Goal: Information Seeking & Learning: Learn about a topic

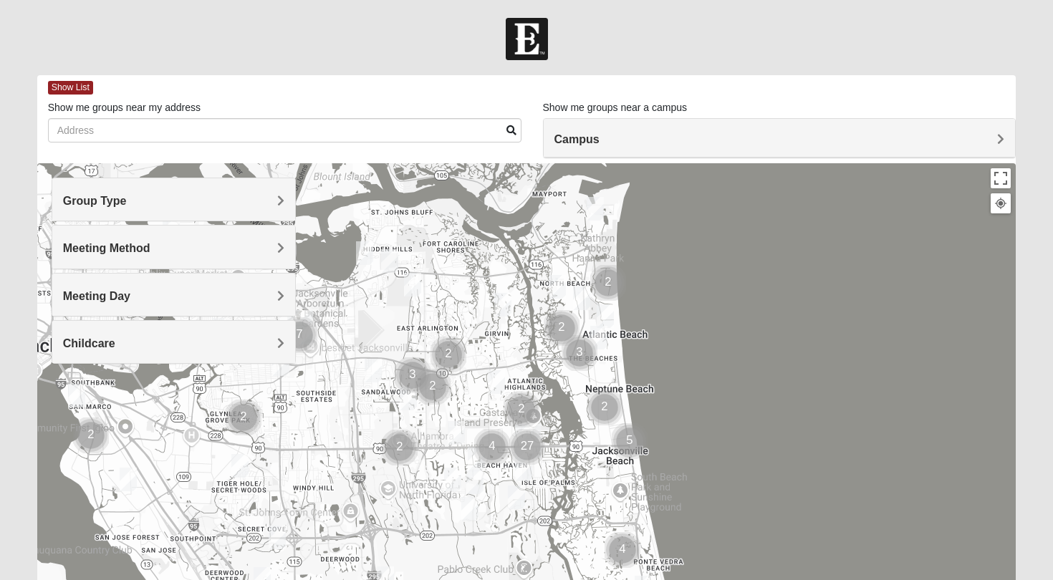
click at [138, 201] on h4 "Group Type" at bounding box center [174, 201] width 222 height 14
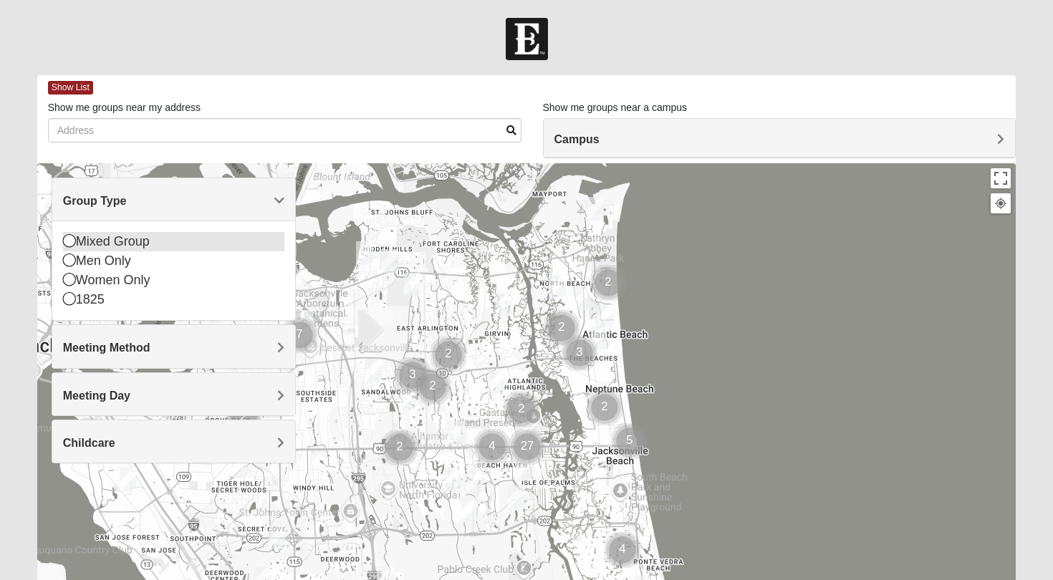
click at [120, 241] on div "Mixed Group" at bounding box center [174, 241] width 222 height 19
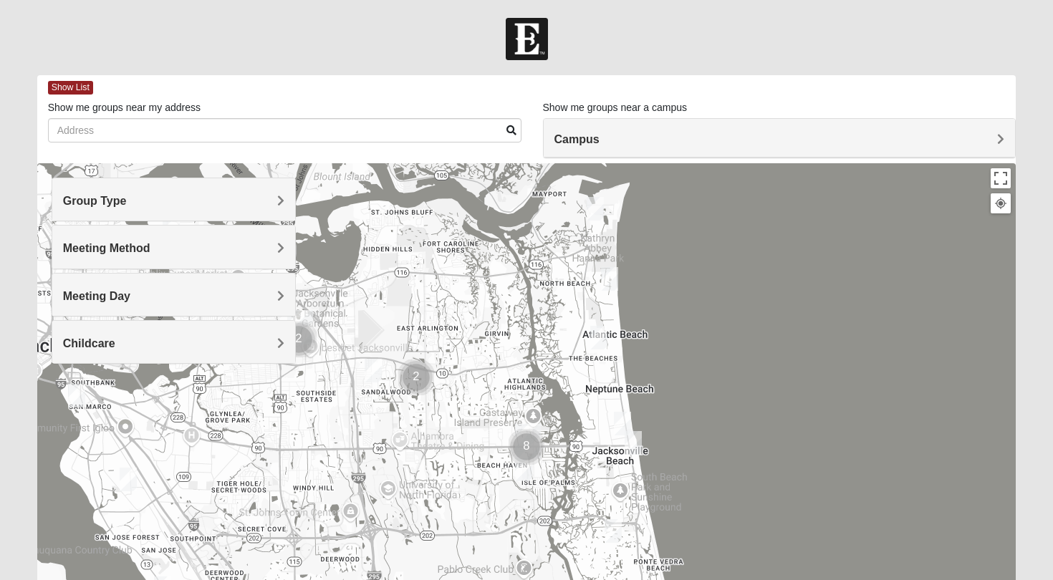
click at [115, 285] on div "Meeting Day" at bounding box center [174, 295] width 244 height 42
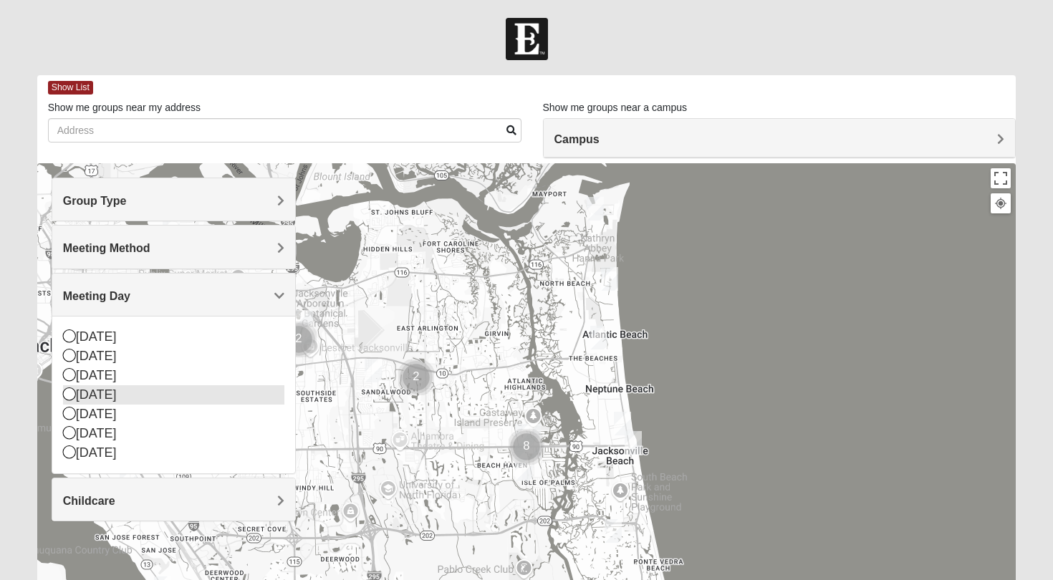
click at [70, 394] on icon at bounding box center [69, 393] width 13 height 13
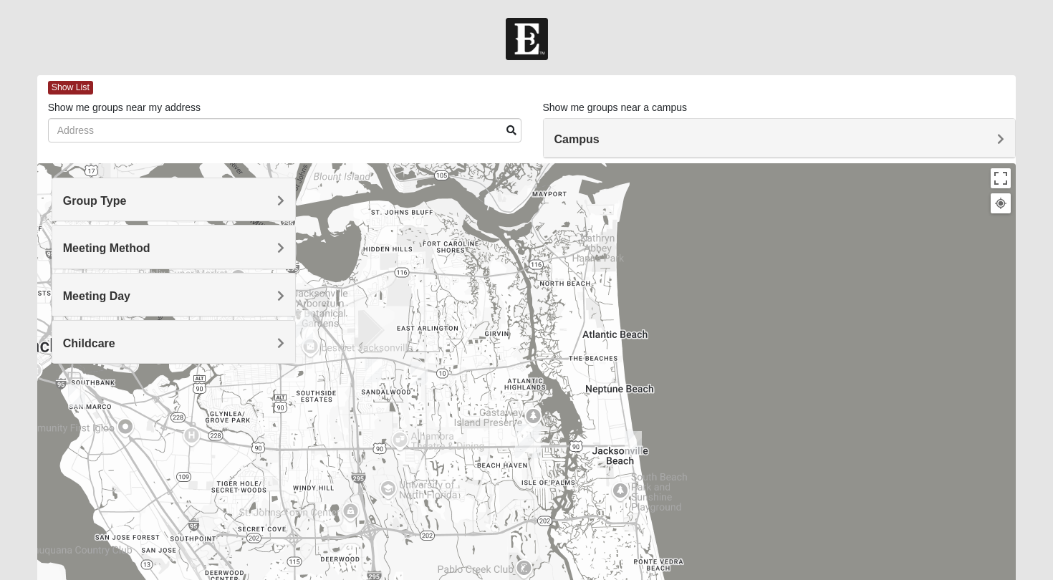
click at [628, 148] on div "Campus" at bounding box center [780, 138] width 472 height 39
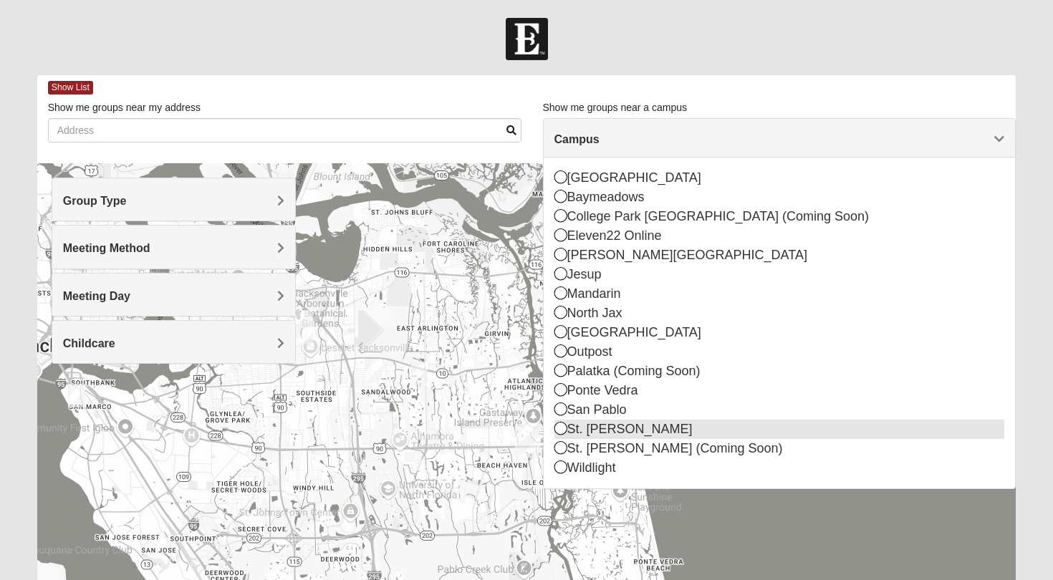
click at [559, 429] on icon at bounding box center [560, 428] width 13 height 13
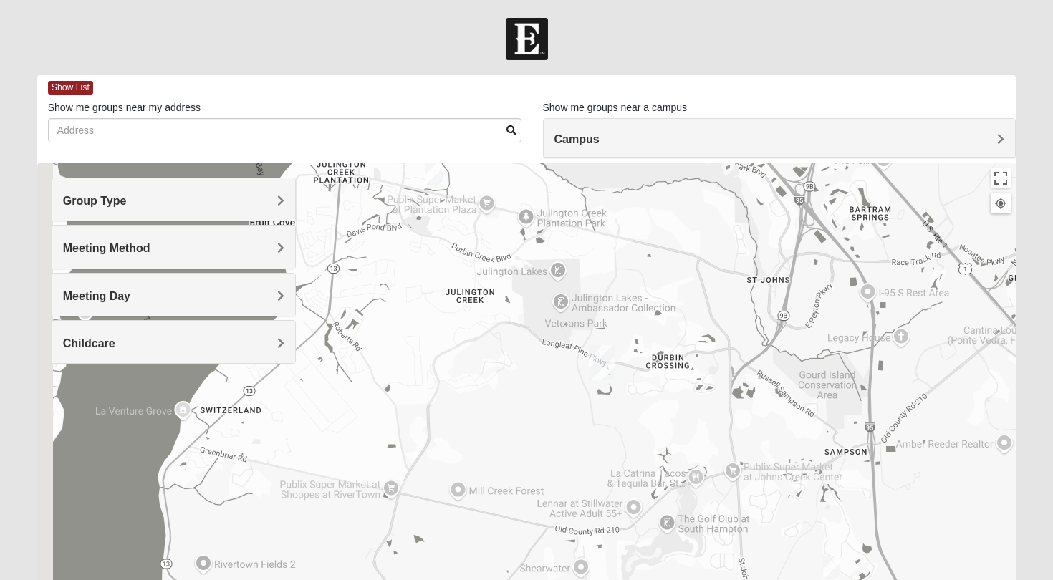
drag, startPoint x: 600, startPoint y: 375, endPoint x: 675, endPoint y: 291, distance: 112.6
click at [675, 291] on div at bounding box center [526, 449] width 979 height 573
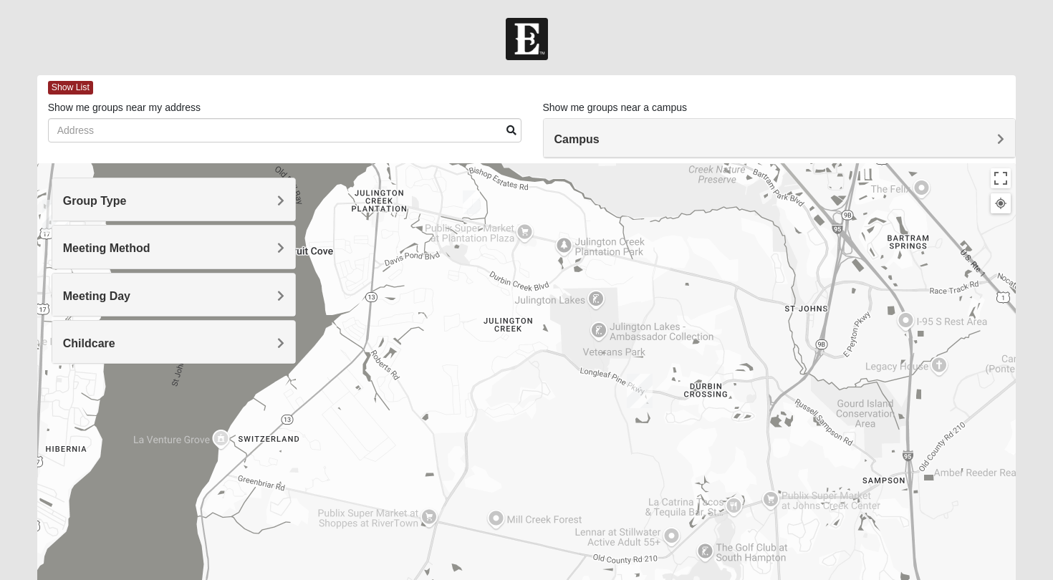
drag, startPoint x: 482, startPoint y: 312, endPoint x: 517, endPoint y: 348, distance: 50.1
click at [517, 348] on div at bounding box center [526, 449] width 979 height 573
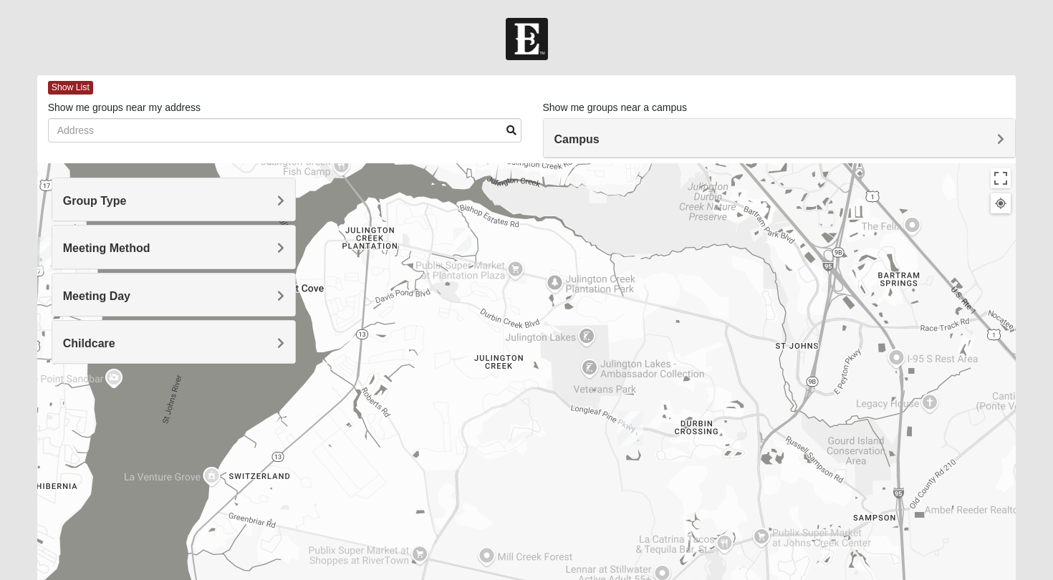
drag, startPoint x: 517, startPoint y: 348, endPoint x: 507, endPoint y: 388, distance: 41.3
click at [507, 388] on div at bounding box center [526, 449] width 979 height 573
click at [467, 238] on img "Mixed Knowles 32259" at bounding box center [461, 240] width 17 height 24
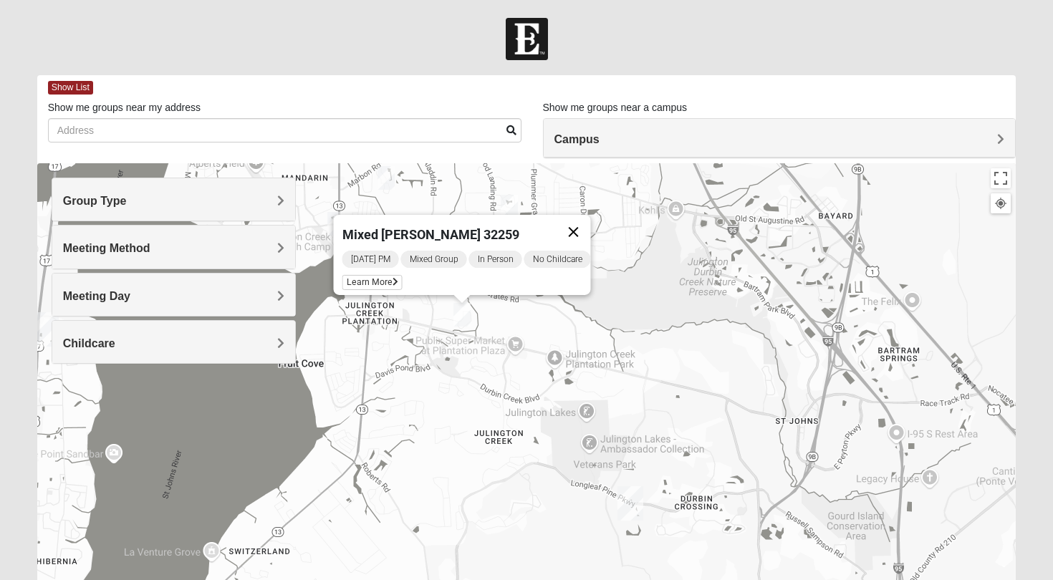
click at [588, 219] on button "Close" at bounding box center [573, 232] width 34 height 34
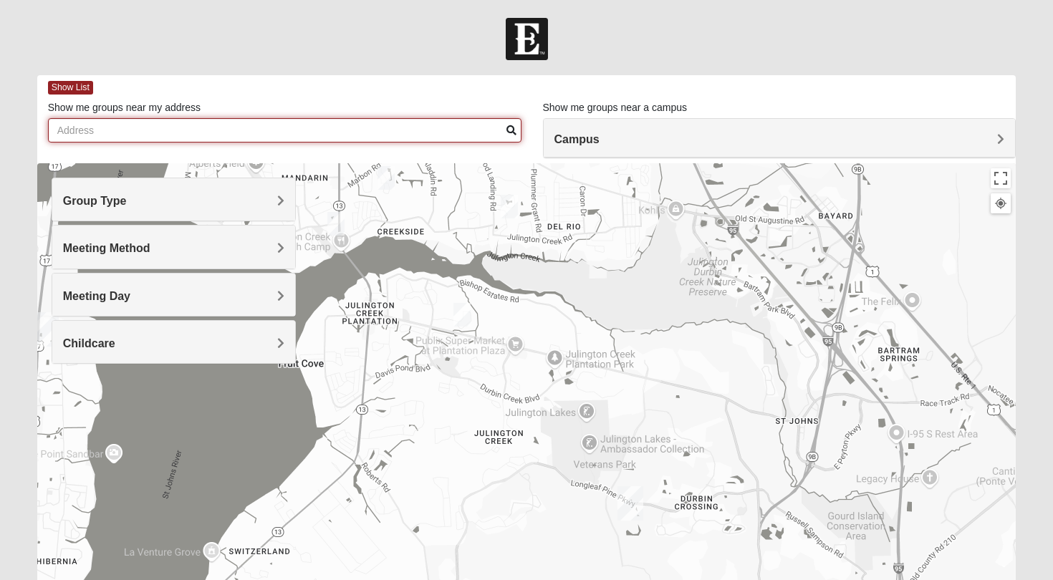
click at [276, 130] on input "Show me groups near my address" at bounding box center [284, 130] width 473 height 24
type input "62"
type input "625 Box Branch Circle"
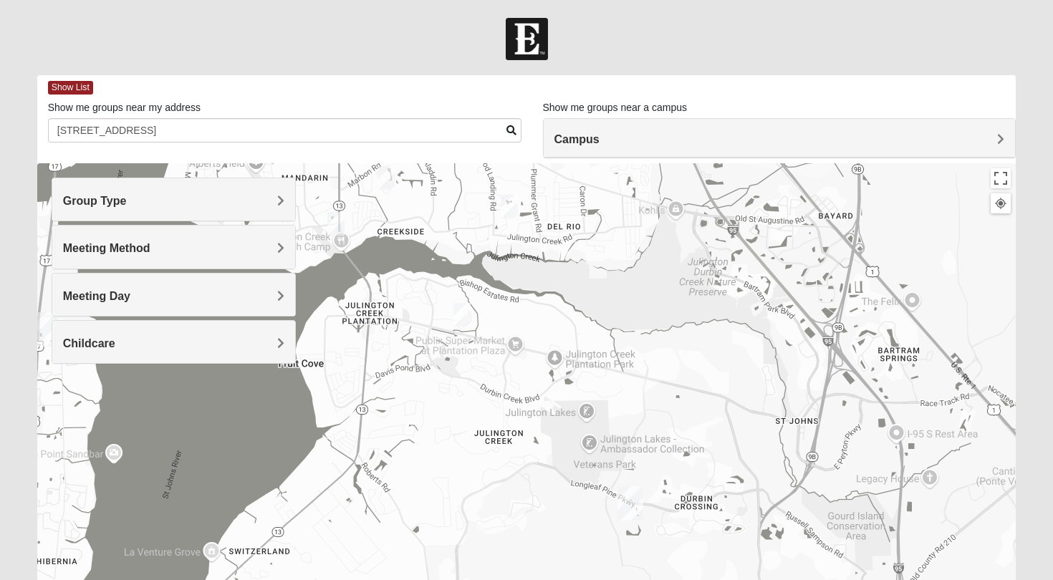
click at [512, 128] on span at bounding box center [511, 130] width 10 height 10
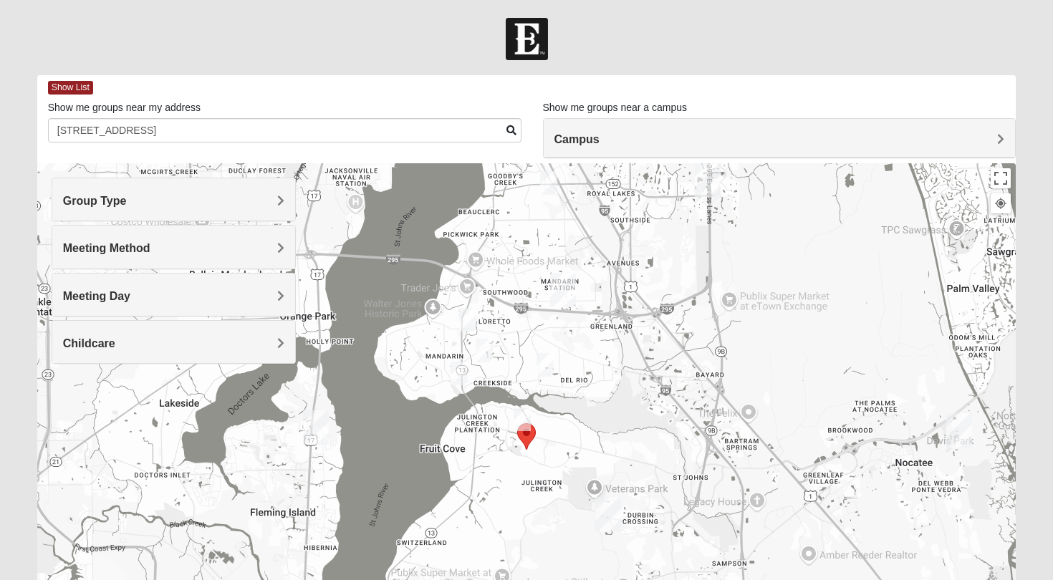
click at [524, 415] on img "Mixed Knowles 32259" at bounding box center [522, 420] width 17 height 24
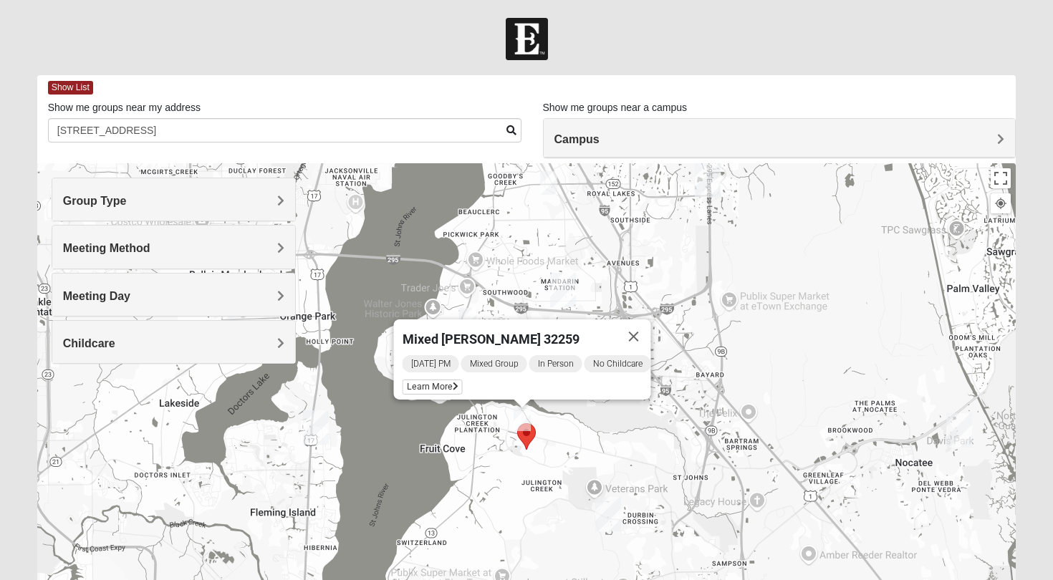
click at [517, 423] on area "Selected Address" at bounding box center [517, 423] width 0 height 0
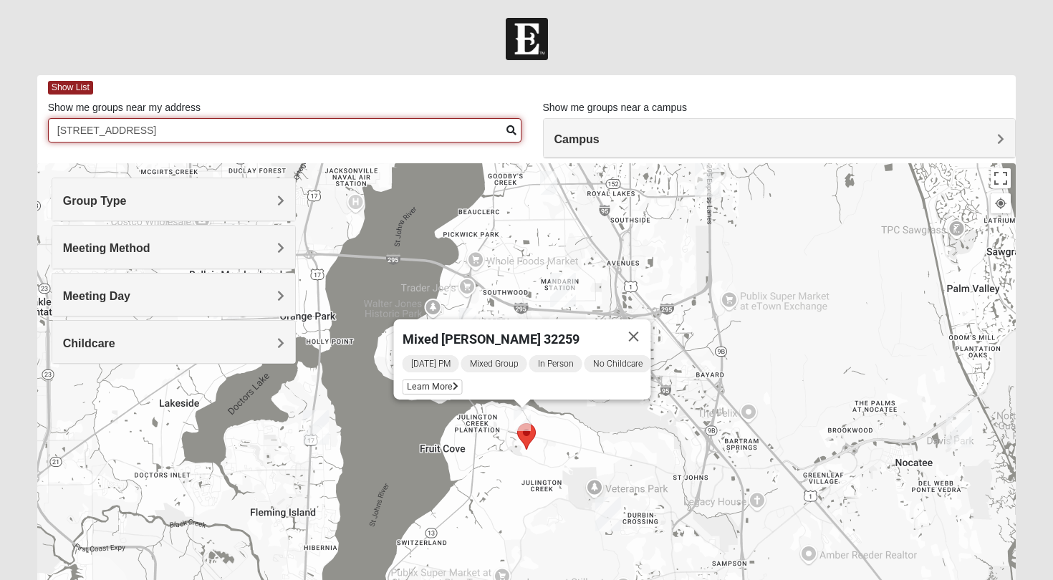
click at [488, 134] on input "625 Box Branch Circle" at bounding box center [284, 130] width 473 height 24
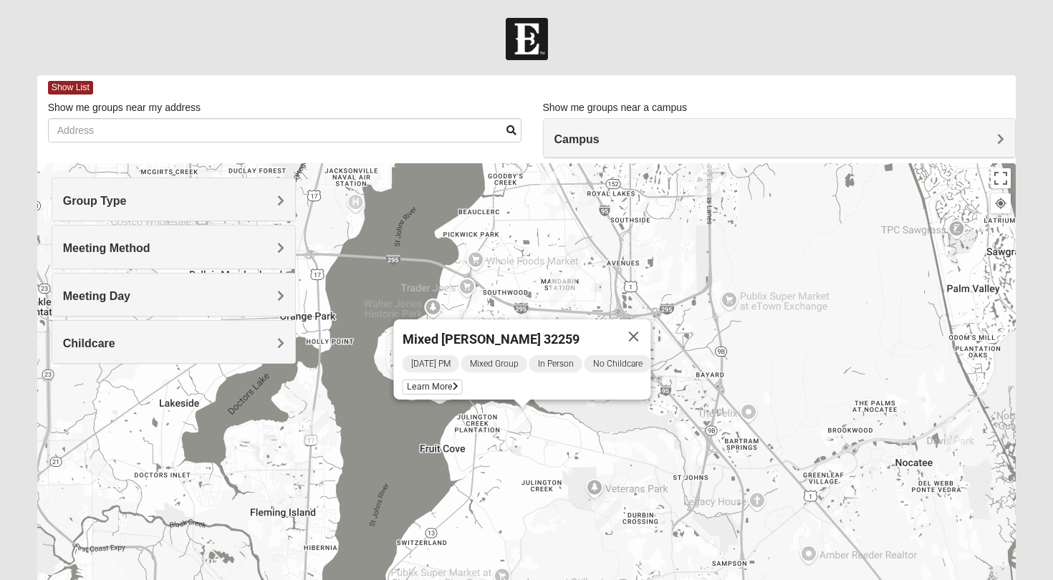
click at [168, 212] on div "Group Type" at bounding box center [174, 199] width 244 height 42
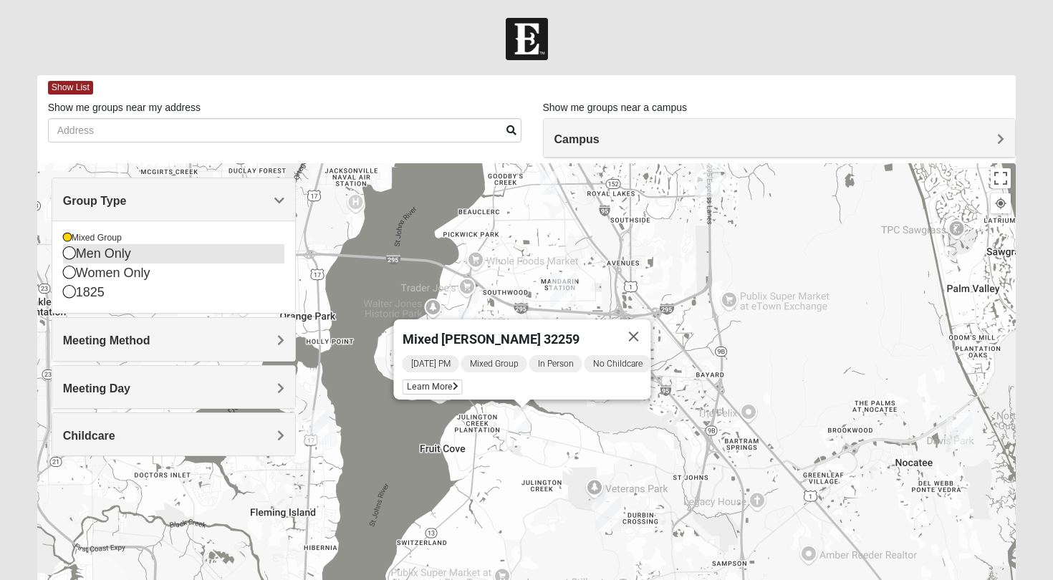
click at [67, 255] on icon at bounding box center [69, 252] width 13 height 13
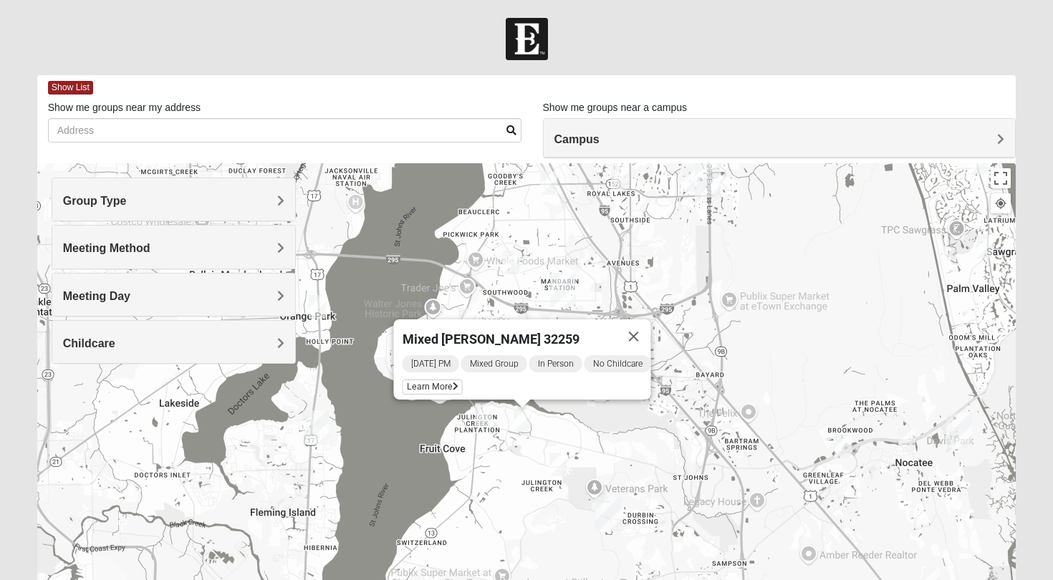
click at [121, 201] on span "Group Type" at bounding box center [95, 201] width 64 height 12
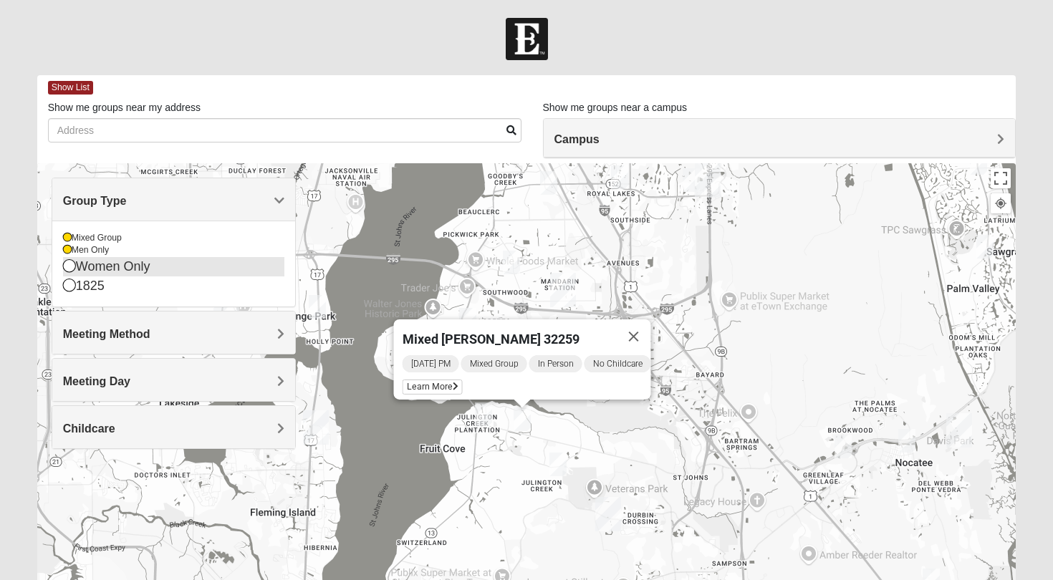
click at [69, 271] on icon at bounding box center [69, 265] width 13 height 13
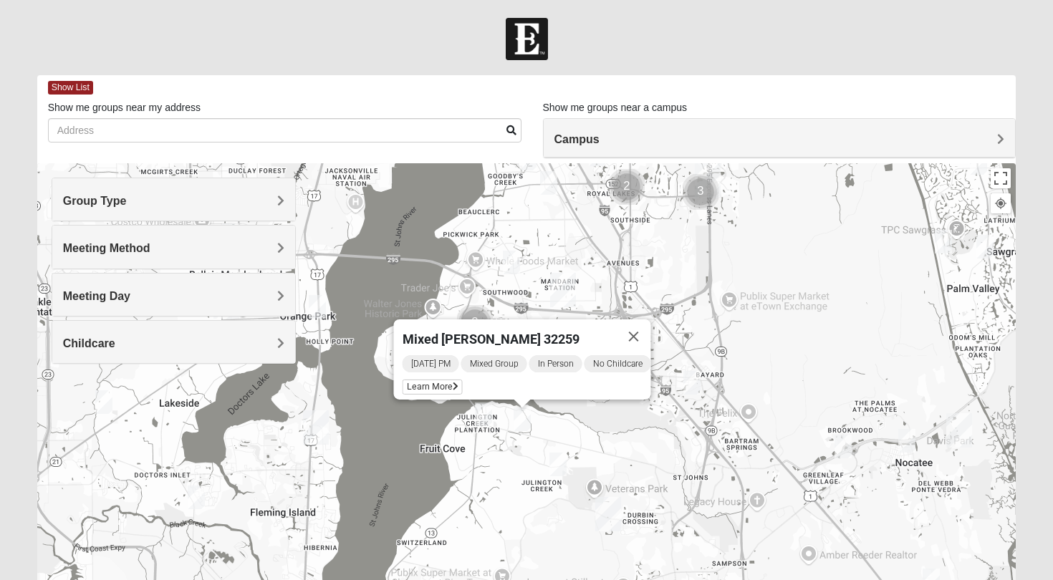
click at [579, 137] on span "Campus" at bounding box center [576, 139] width 45 height 12
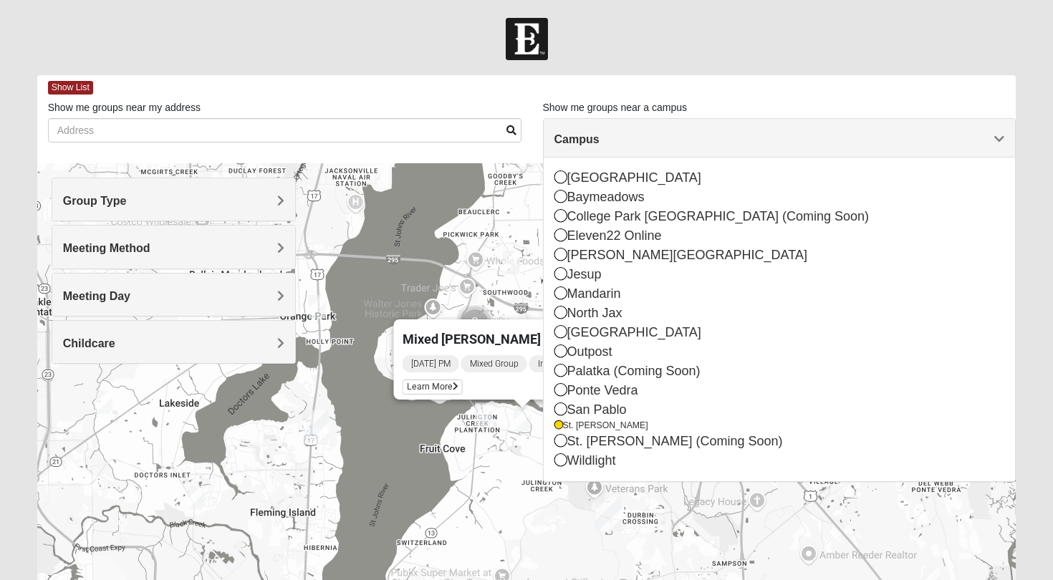
click at [480, 454] on div "Mixed Knowles 32259 Wednesday PM Mixed Group In Person No Childcare Learn More" at bounding box center [526, 449] width 979 height 573
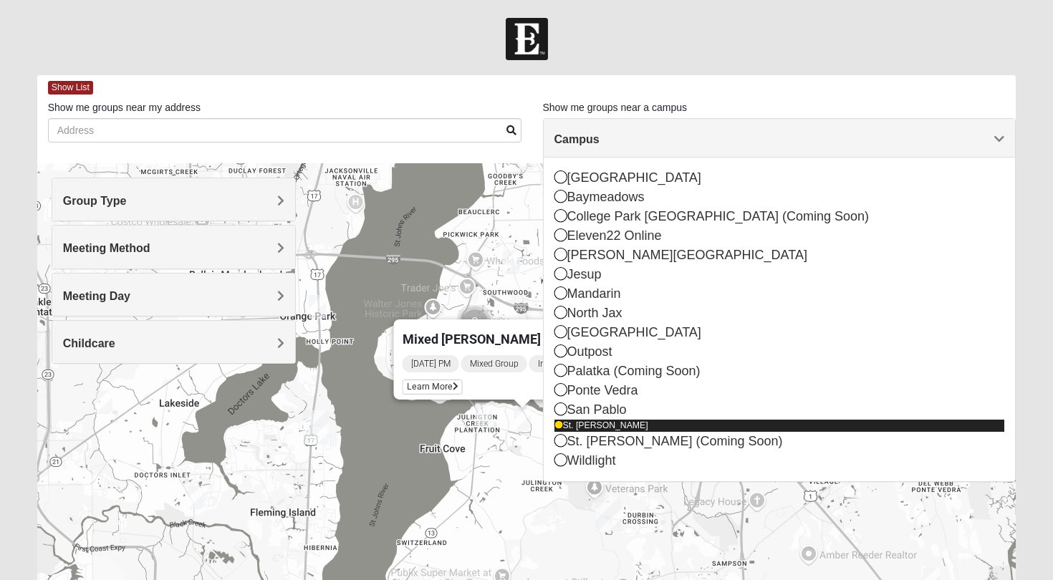
click at [587, 425] on div "St. [PERSON_NAME]" at bounding box center [779, 426] width 450 height 12
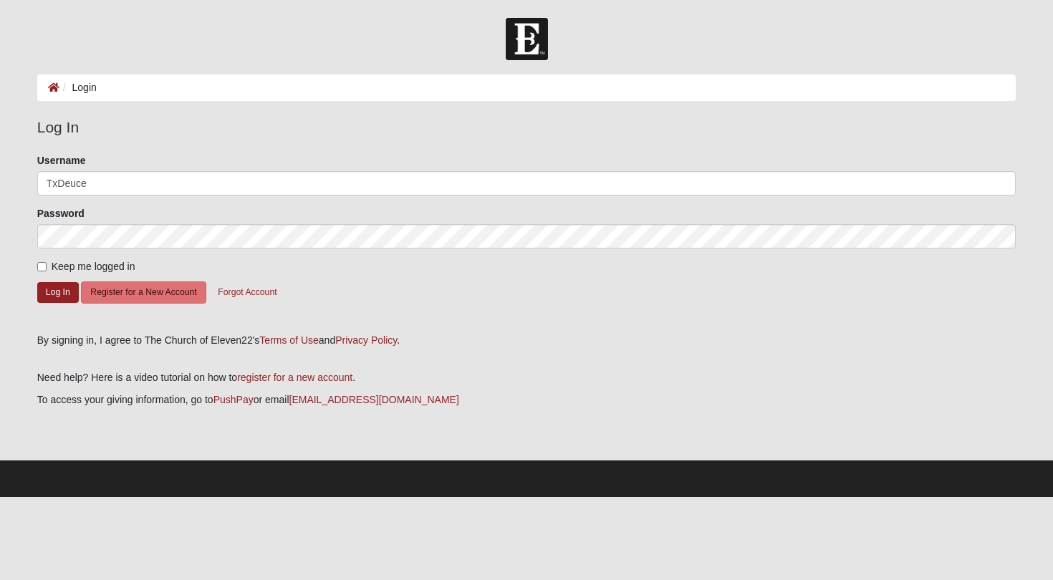
type input "TxDeuce"
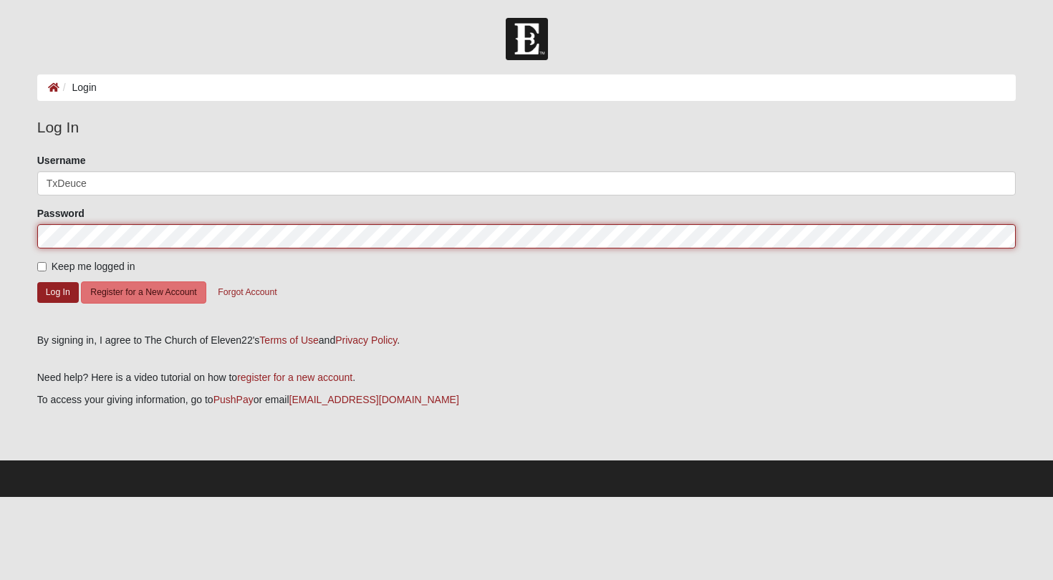
click at [57, 291] on button "Log In" at bounding box center [58, 292] width 42 height 21
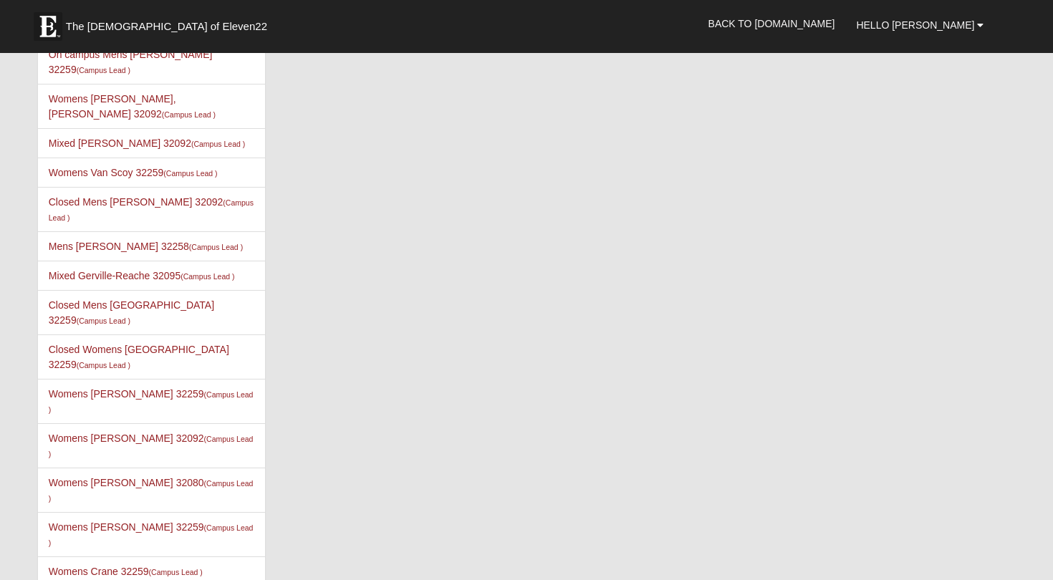
scroll to position [2251, 0]
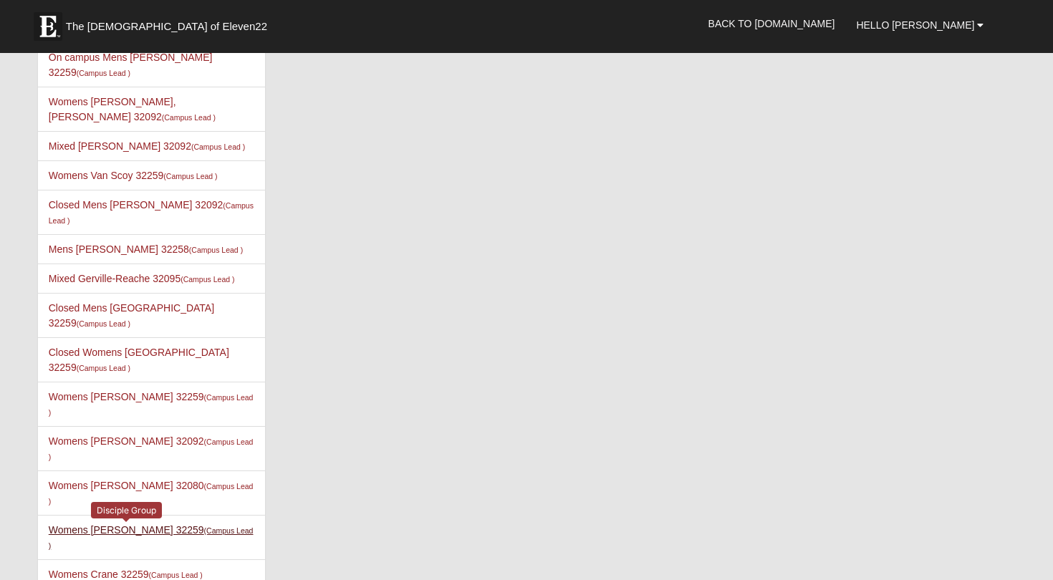
click at [112, 524] on link "Womens LeBel 32259 (Campus Lead )" at bounding box center [151, 537] width 205 height 26
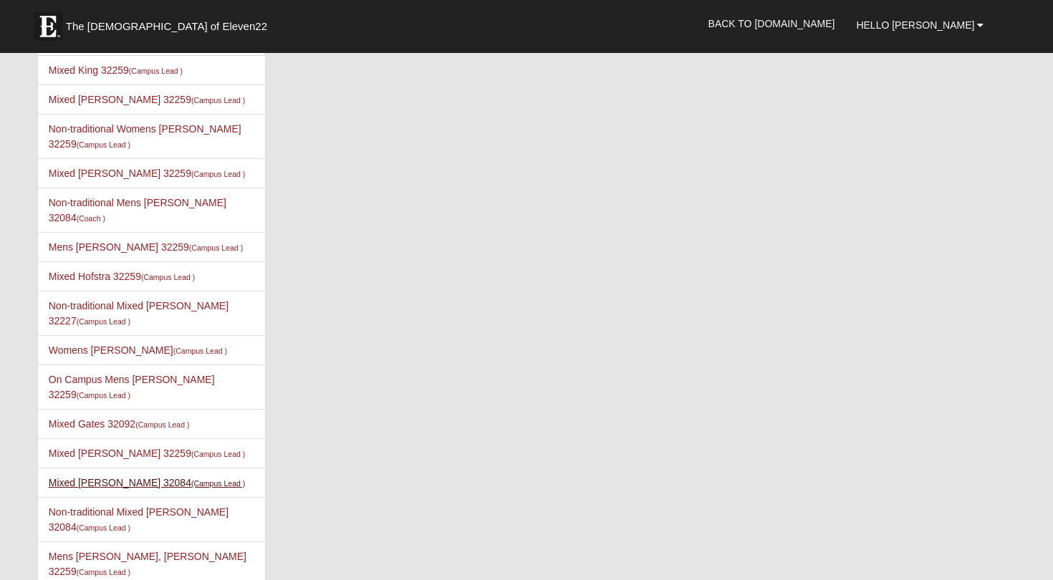
scroll to position [1541, 0]
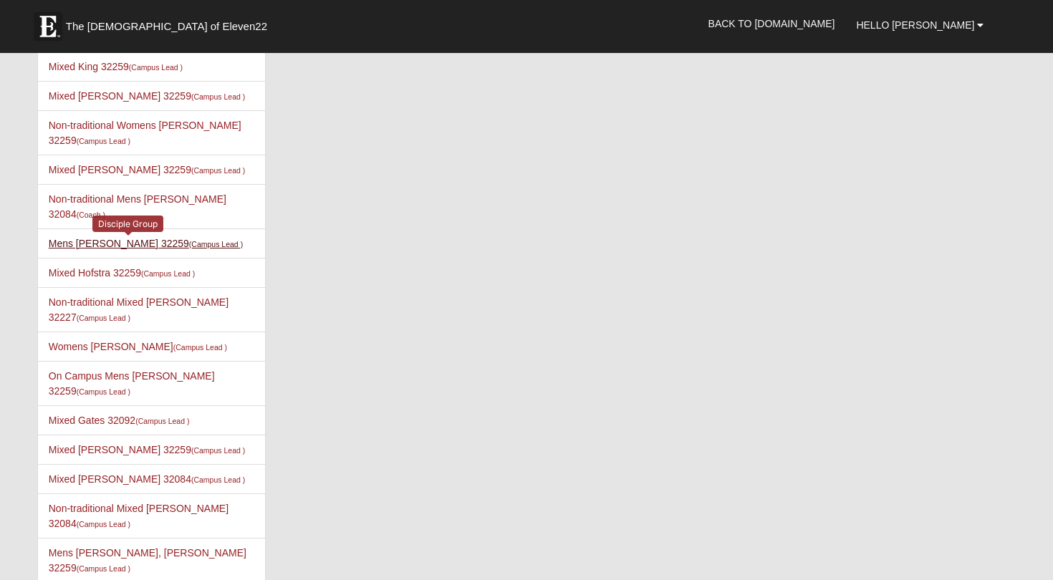
click at [110, 238] on link "Mens Contreras 32259 (Campus Lead )" at bounding box center [146, 243] width 194 height 11
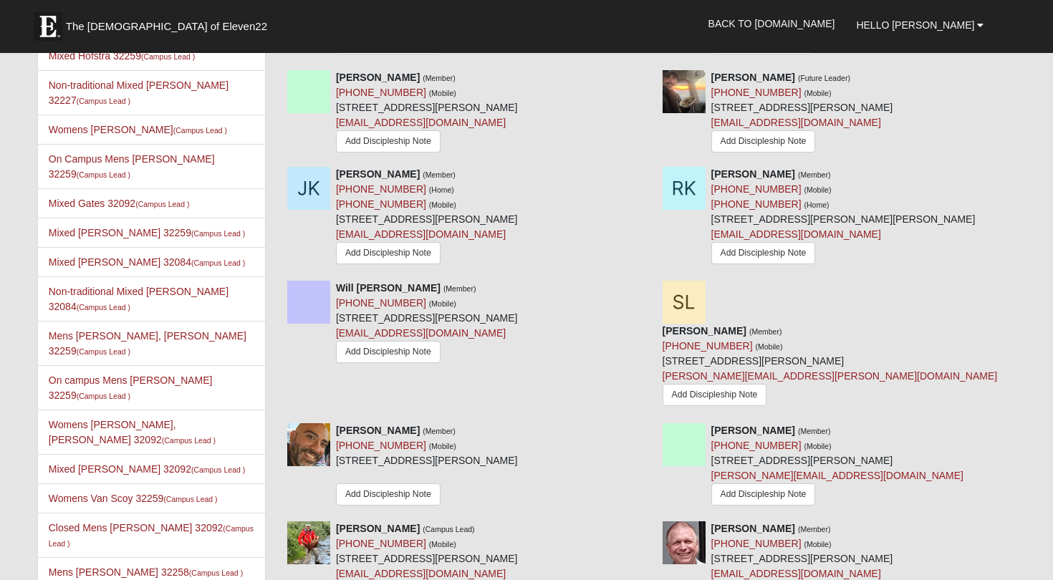
scroll to position [1752, 0]
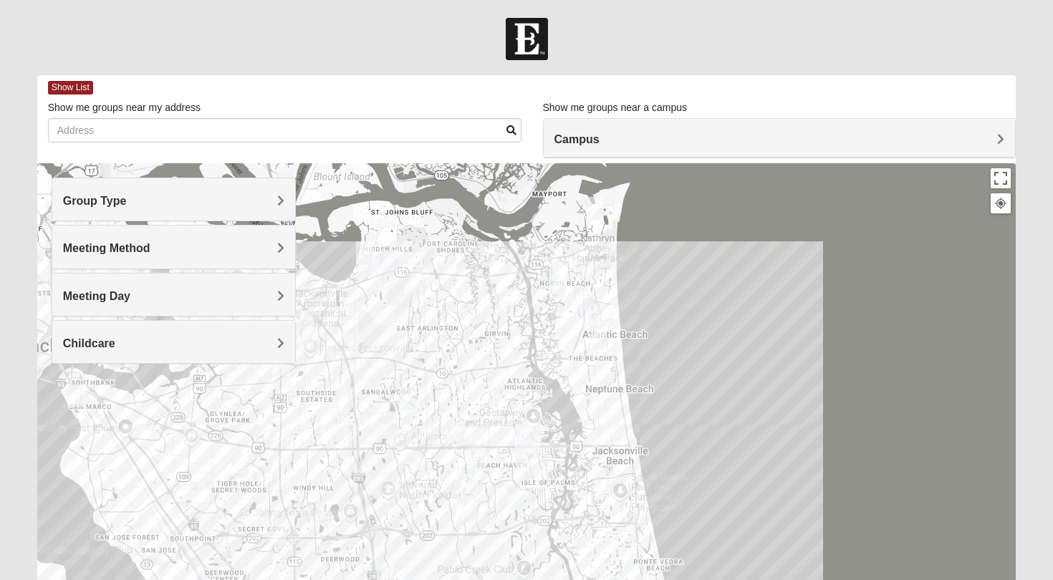
click at [264, 199] on h4 "Group Type" at bounding box center [174, 201] width 222 height 14
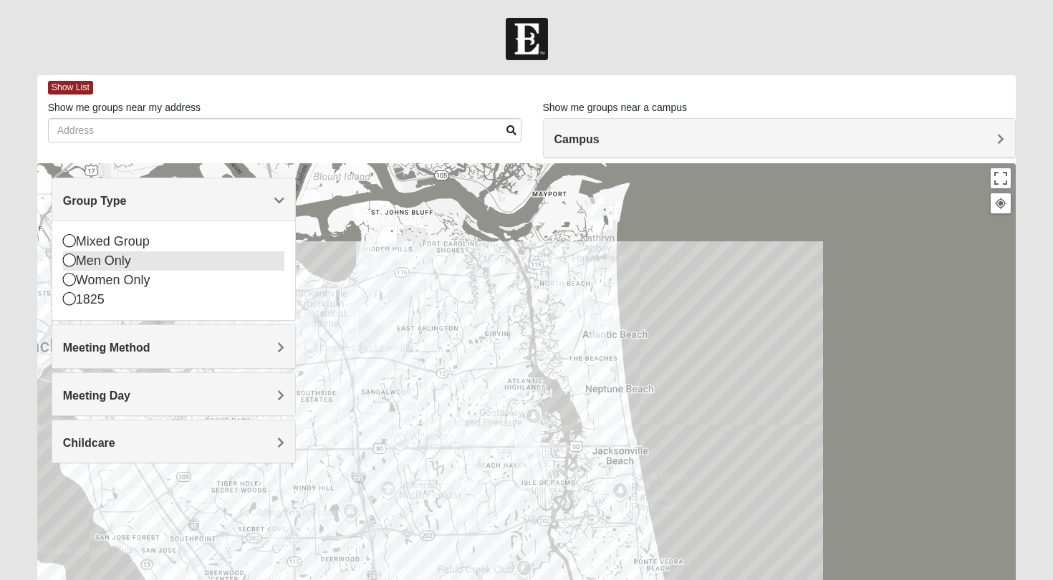
click at [102, 251] on div "Men Only" at bounding box center [174, 260] width 222 height 19
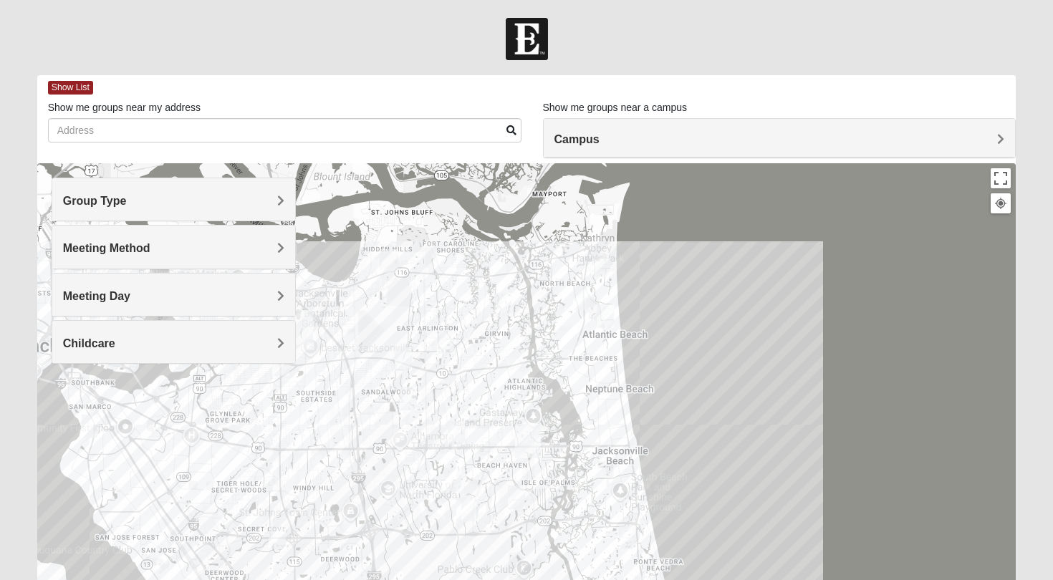
click at [94, 205] on span "Group Type" at bounding box center [95, 201] width 64 height 12
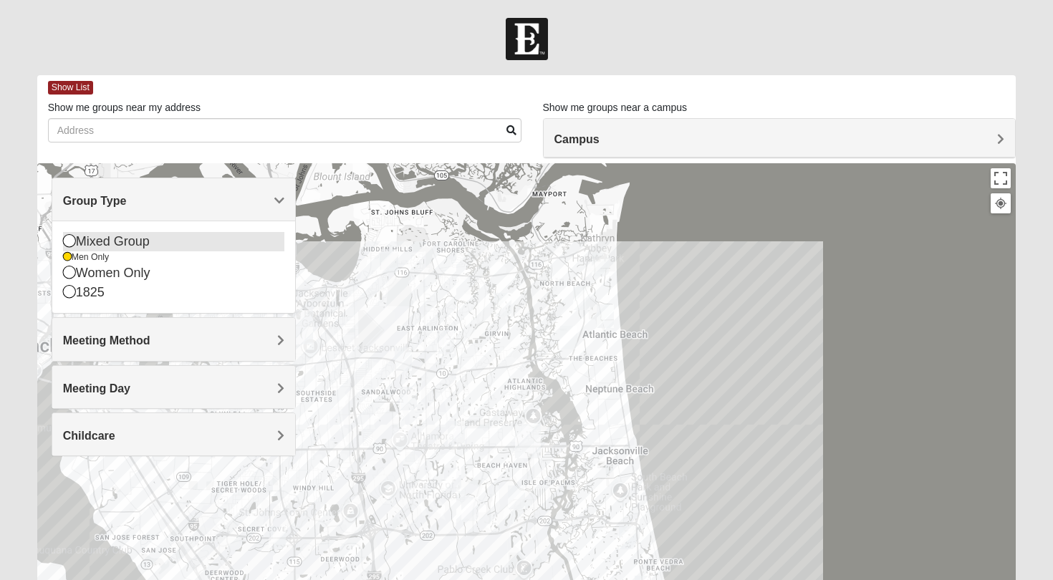
click at [85, 241] on div "Mixed Group" at bounding box center [174, 241] width 222 height 19
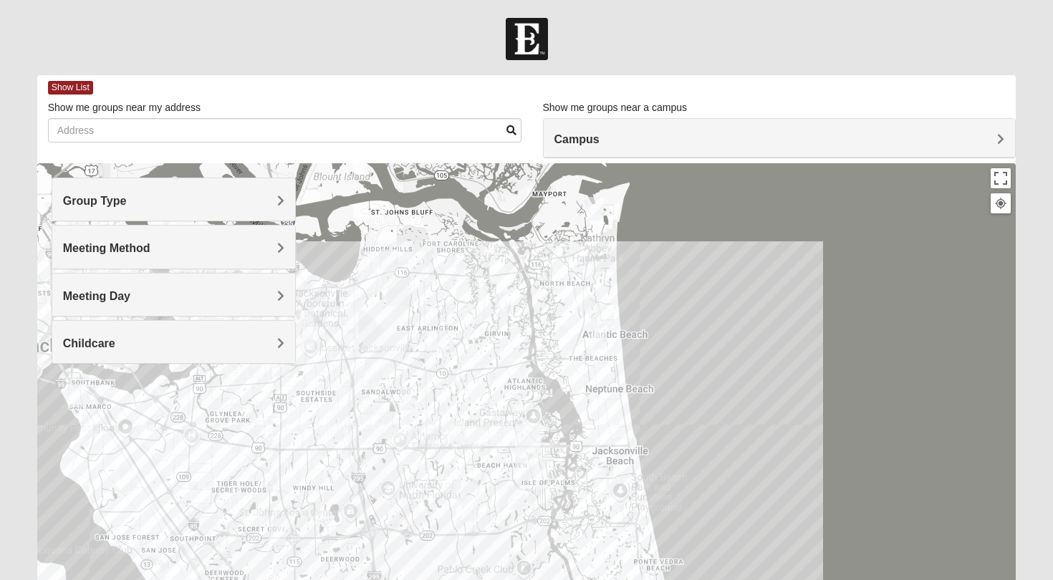
click at [100, 214] on div "Group Type" at bounding box center [174, 199] width 244 height 42
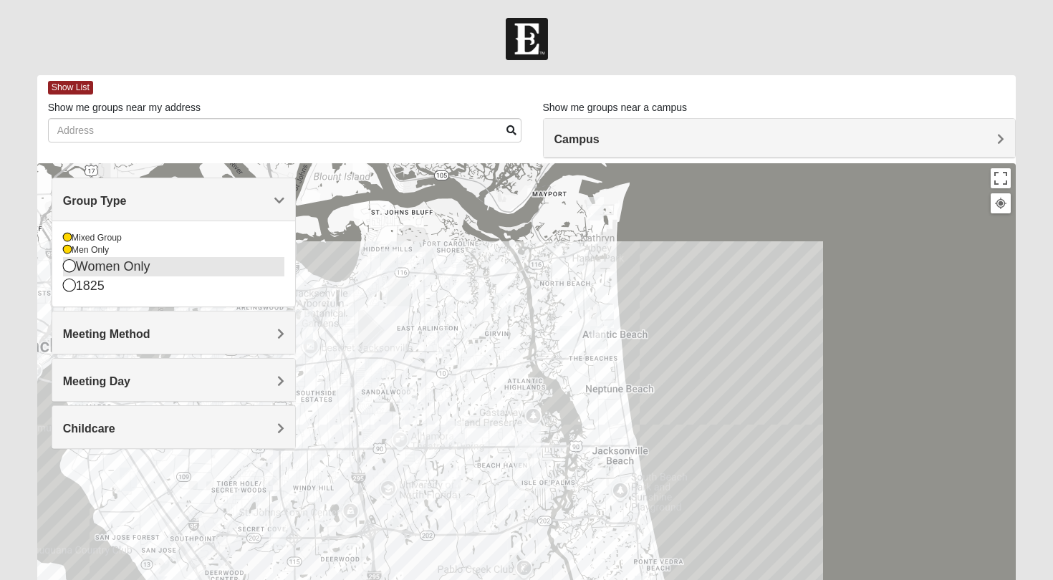
click at [65, 266] on icon at bounding box center [69, 265] width 13 height 13
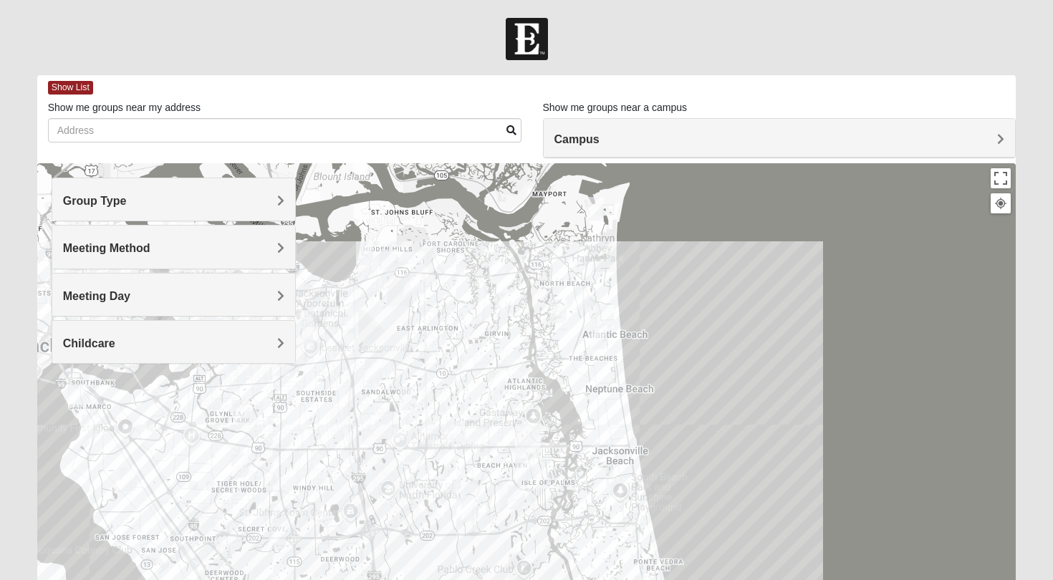
click at [652, 139] on h4 "Campus" at bounding box center [779, 139] width 450 height 14
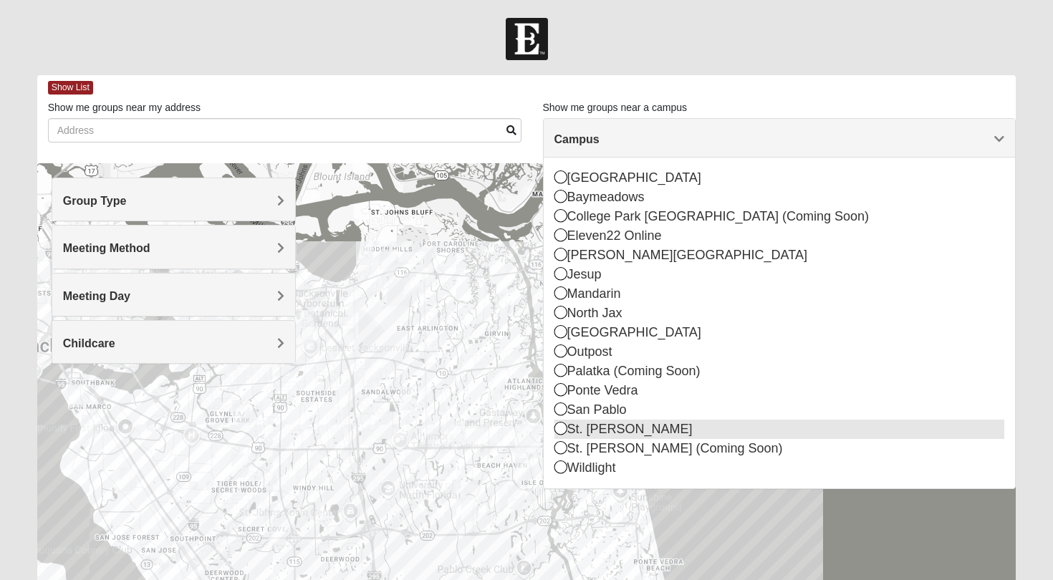
click at [559, 433] on icon at bounding box center [560, 428] width 13 height 13
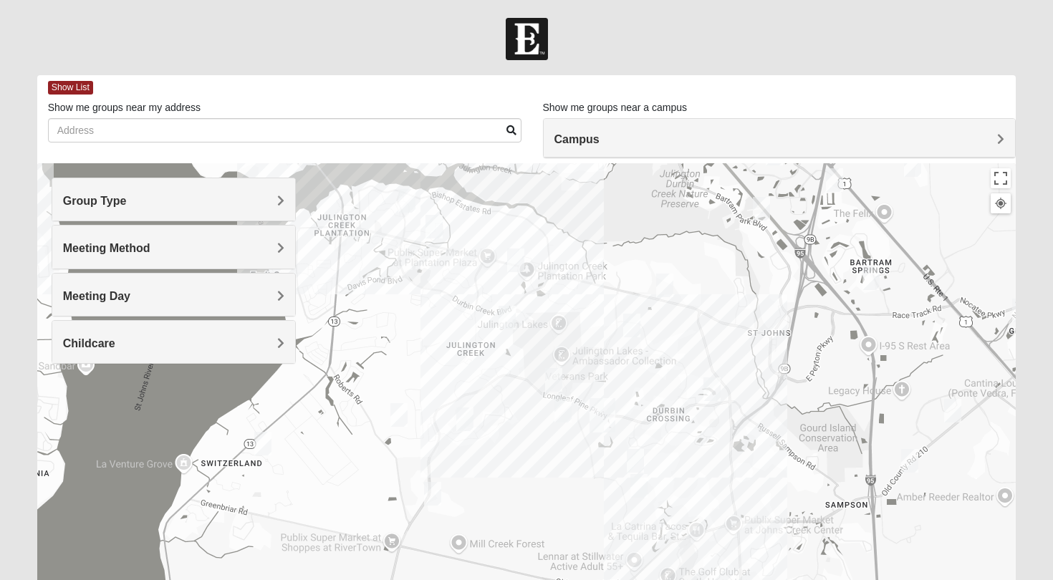
drag, startPoint x: 431, startPoint y: 486, endPoint x: 507, endPoint y: 459, distance: 80.6
click at [507, 459] on div at bounding box center [526, 449] width 979 height 573
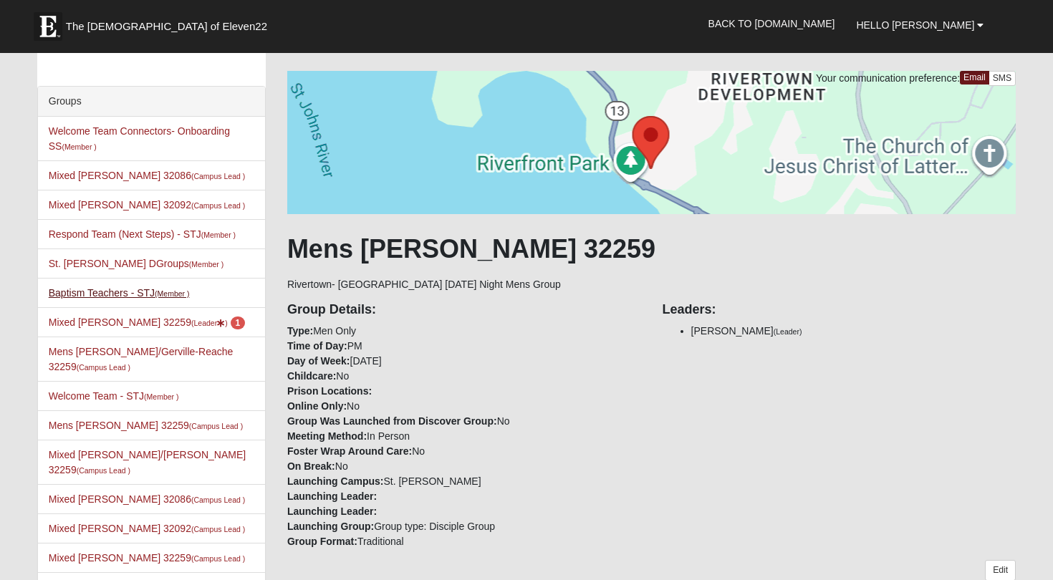
scroll to position [37, 0]
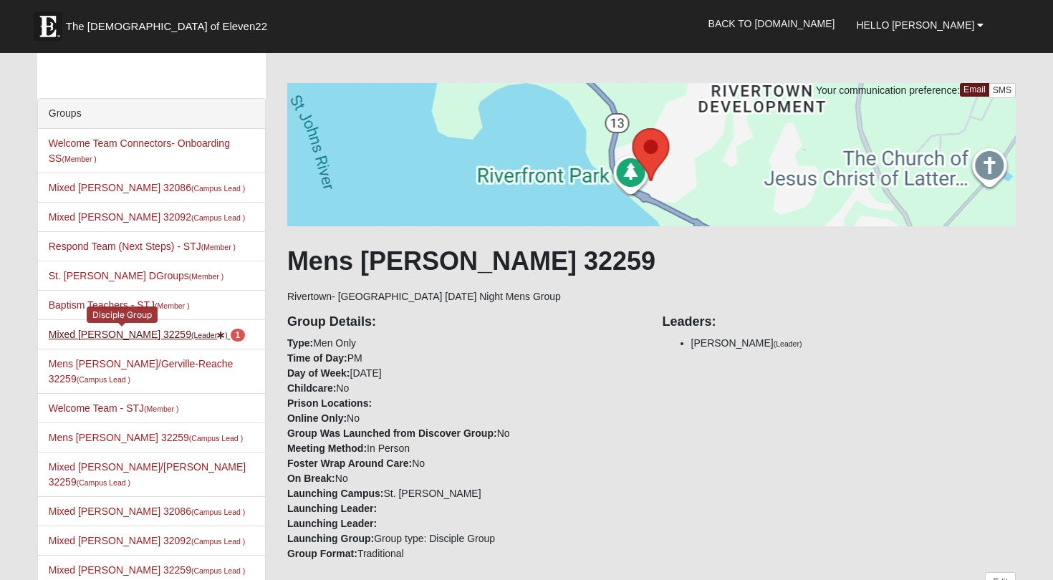
click at [88, 334] on link "Mixed [PERSON_NAME] 32259 (Leader ) 1" at bounding box center [147, 334] width 196 height 11
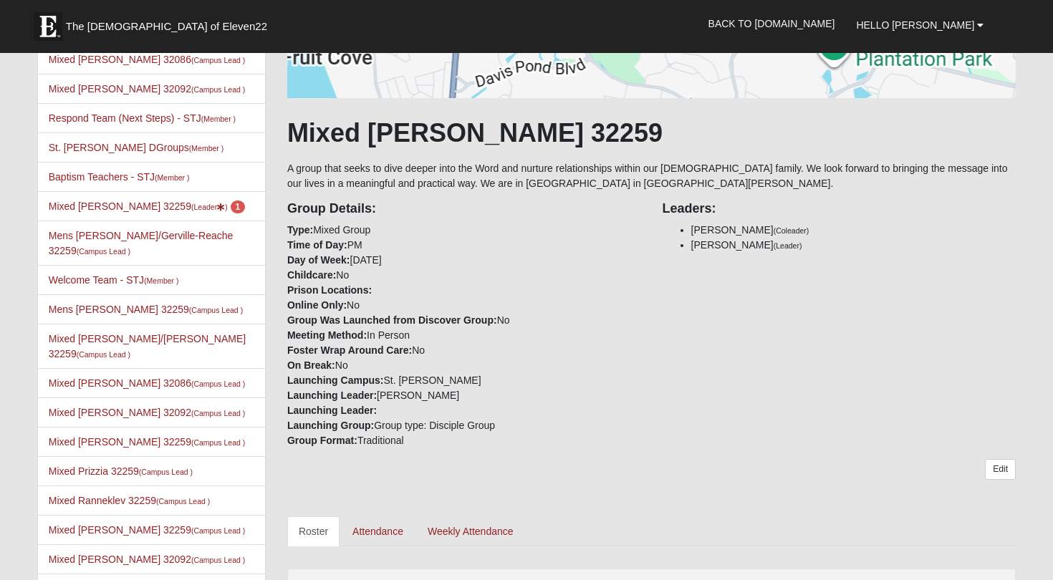
scroll to position [170, 0]
